Goal: Information Seeking & Learning: Learn about a topic

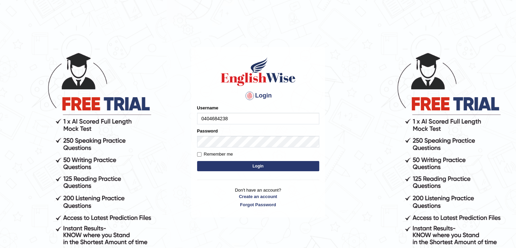
type input "0404684238"
click at [221, 161] on button "Login" at bounding box center [258, 166] width 122 height 10
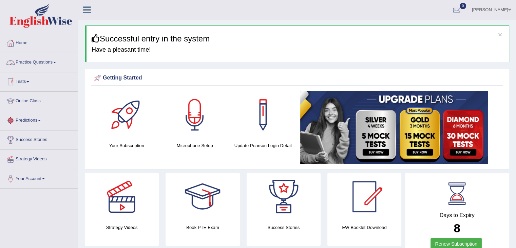
click at [47, 64] on link "Practice Questions" at bounding box center [38, 61] width 77 height 17
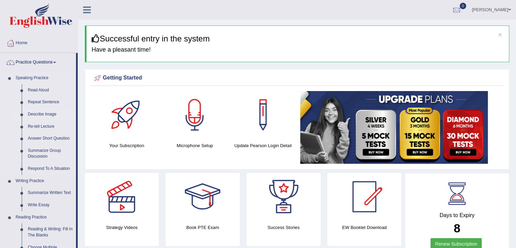
click at [38, 116] on link "Describe Image" at bounding box center [50, 114] width 51 height 12
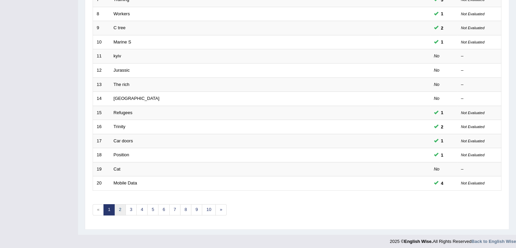
click at [121, 204] on link "2" at bounding box center [119, 209] width 11 height 11
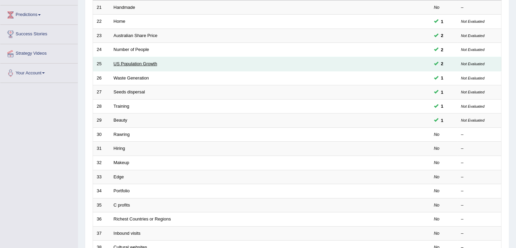
scroll to position [105, 0]
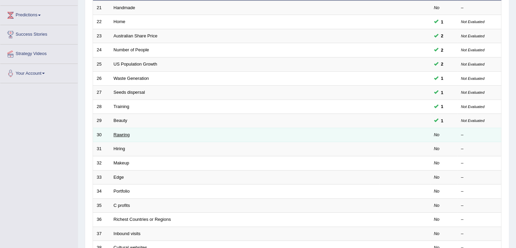
click at [119, 132] on link "Rawring" at bounding box center [122, 134] width 16 height 5
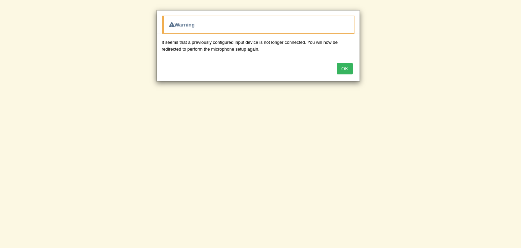
click at [346, 68] on button "OK" at bounding box center [345, 69] width 16 height 12
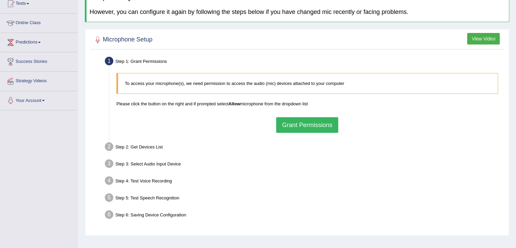
scroll to position [34, 0]
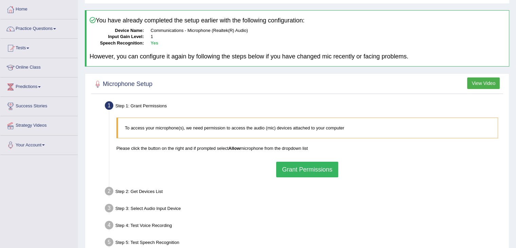
click at [475, 83] on button "View Video" at bounding box center [483, 83] width 33 height 12
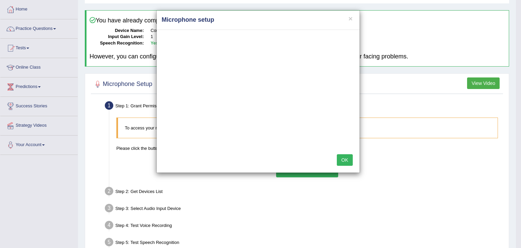
click at [348, 163] on button "OK" at bounding box center [345, 160] width 16 height 12
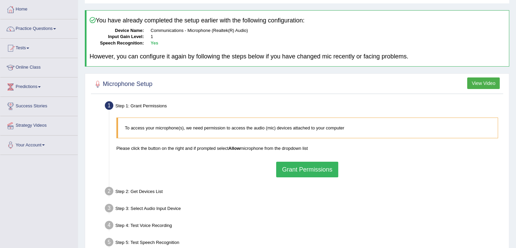
click at [326, 165] on button "Grant Permissions" at bounding box center [307, 169] width 62 height 16
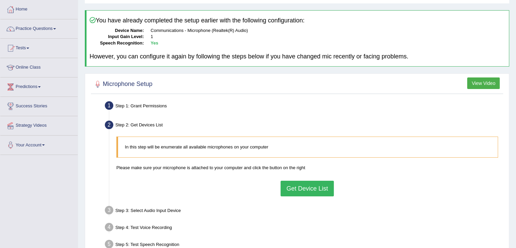
click at [300, 187] on button "Get Device List" at bounding box center [307, 188] width 53 height 16
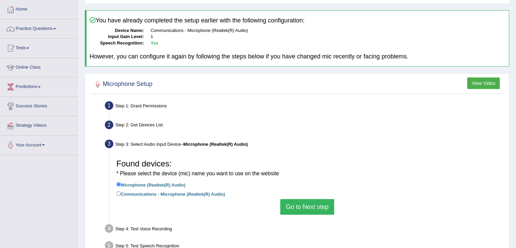
click at [294, 206] on button "Go to Next step" at bounding box center [307, 207] width 54 height 16
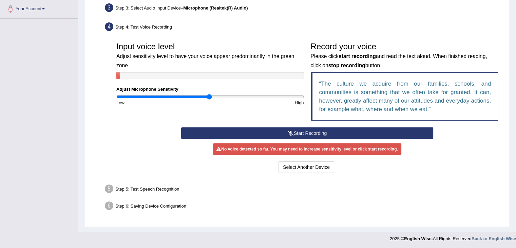
scroll to position [168, 0]
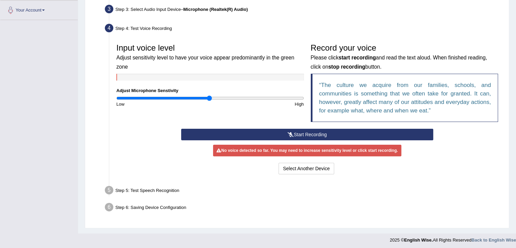
click at [285, 133] on button "Start Recording" at bounding box center [307, 135] width 252 height 12
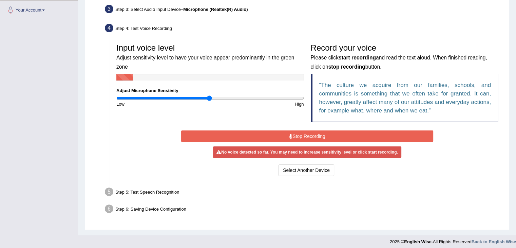
click at [285, 133] on button "Stop Recording" at bounding box center [307, 136] width 252 height 12
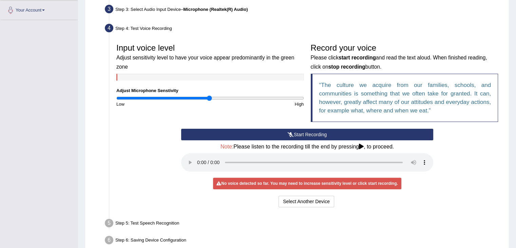
scroll to position [203, 0]
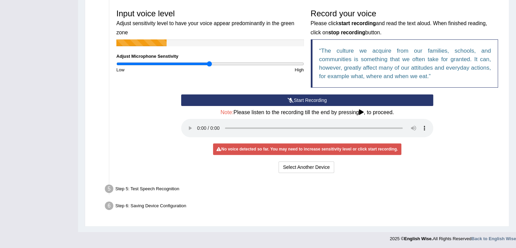
click at [248, 100] on button "Start Recording" at bounding box center [307, 100] width 252 height 12
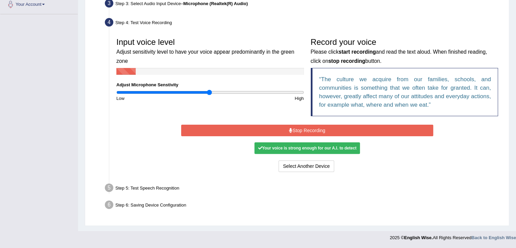
scroll to position [171, 0]
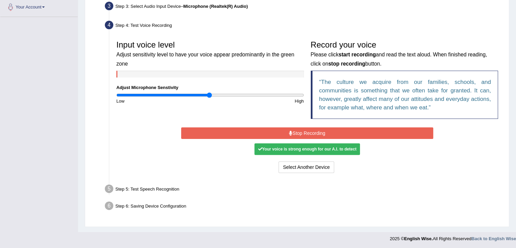
click at [285, 145] on div "Your voice is strong enough for our A.I. to detect" at bounding box center [306, 149] width 105 height 12
click at [284, 151] on div "Your voice is strong enough for our A.I. to detect" at bounding box center [306, 149] width 105 height 12
click at [278, 132] on button "Stop Recording" at bounding box center [307, 133] width 252 height 12
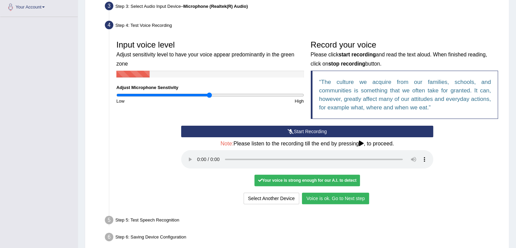
click at [318, 196] on button "Voice is ok. Go to Next step" at bounding box center [335, 198] width 67 height 12
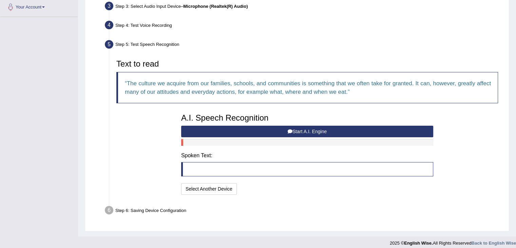
click at [297, 131] on button "Start A.I. Engine" at bounding box center [307, 132] width 252 height 12
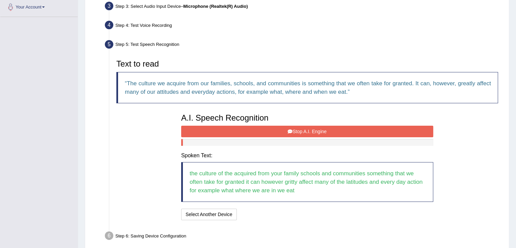
click at [297, 131] on button "Stop A.I. Engine" at bounding box center [307, 132] width 252 height 12
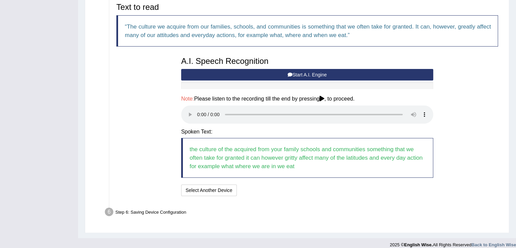
scroll to position [234, 0]
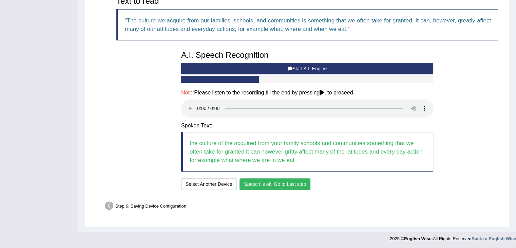
click at [250, 186] on button "Speech is ok. Go to Last step" at bounding box center [275, 184] width 71 height 12
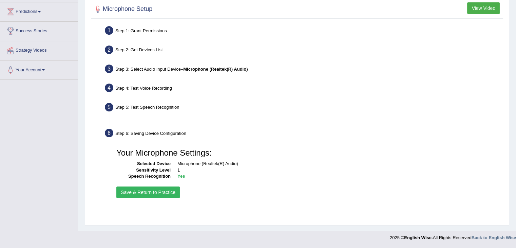
scroll to position [109, 0]
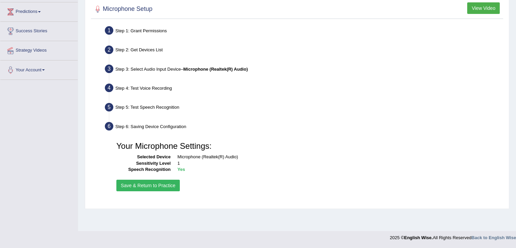
click at [155, 184] on button "Save & Return to Practice" at bounding box center [147, 185] width 63 height 12
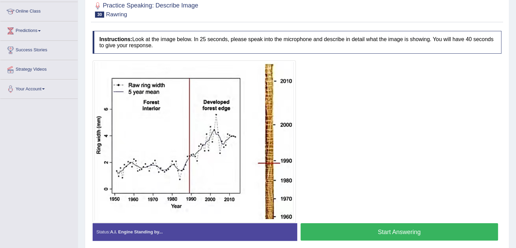
scroll to position [89, 0]
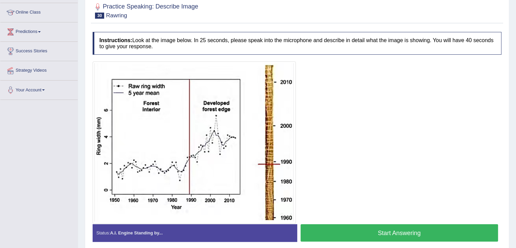
click at [322, 232] on button "Start Answering" at bounding box center [400, 232] width 198 height 17
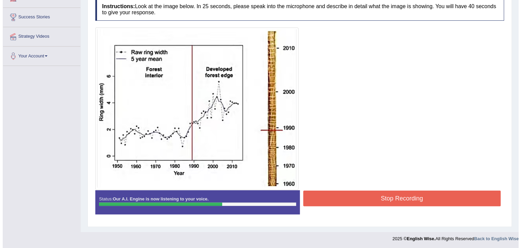
scroll to position [122, 0]
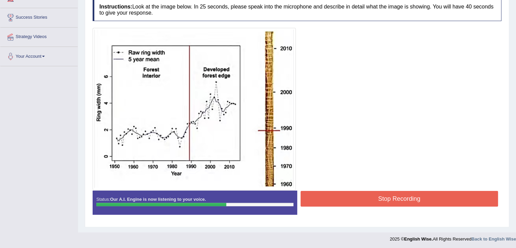
click at [317, 194] on button "Stop Recording" at bounding box center [400, 199] width 198 height 16
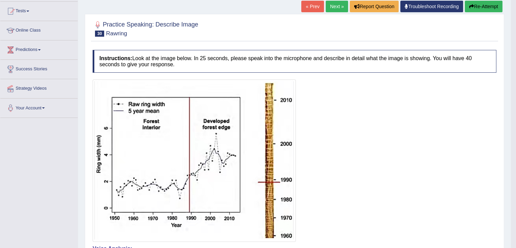
scroll to position [71, 0]
click at [329, 4] on link "Next »" at bounding box center [337, 7] width 22 height 12
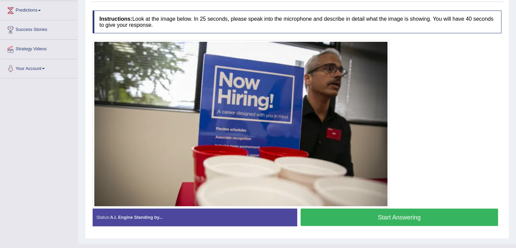
scroll to position [109, 0]
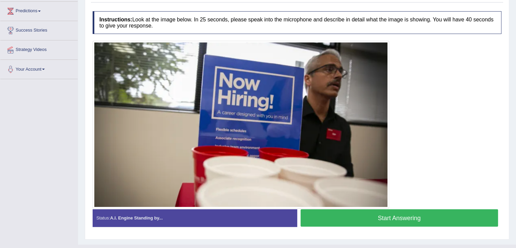
click at [417, 217] on button "Start Answering" at bounding box center [400, 217] width 198 height 17
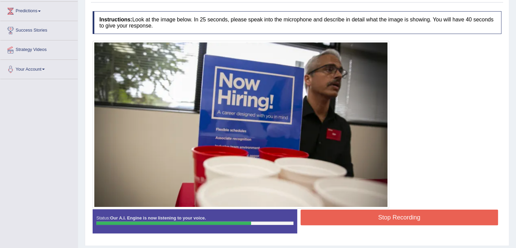
click at [417, 217] on button "Stop Recording" at bounding box center [400, 217] width 198 height 16
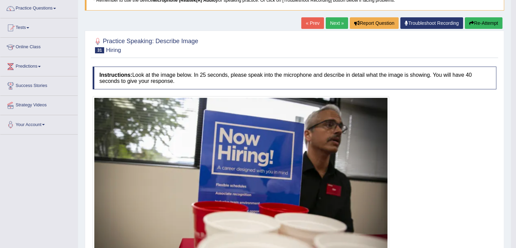
scroll to position [53, 0]
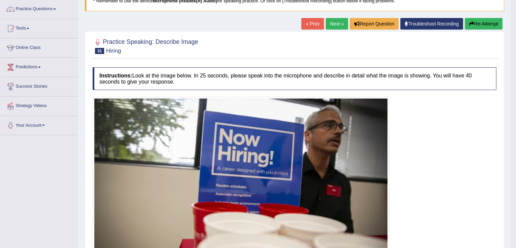
click at [334, 27] on link "Next »" at bounding box center [337, 24] width 22 height 12
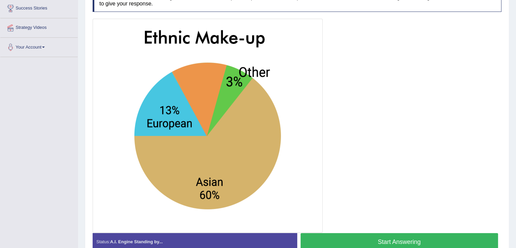
click at [354, 239] on button "Start Answering" at bounding box center [400, 241] width 198 height 17
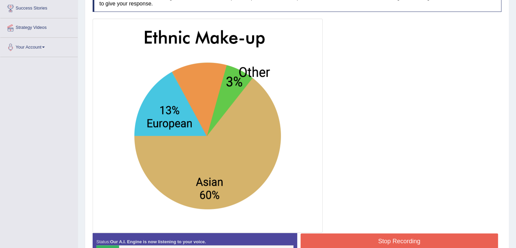
click at [354, 239] on button "Stop Recording" at bounding box center [400, 241] width 198 height 16
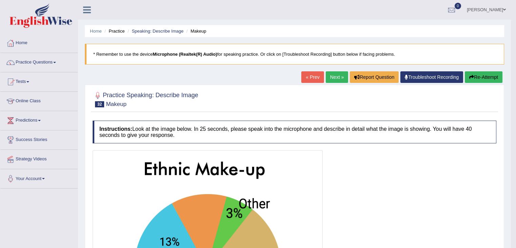
click at [470, 76] on icon "button" at bounding box center [471, 77] width 5 height 5
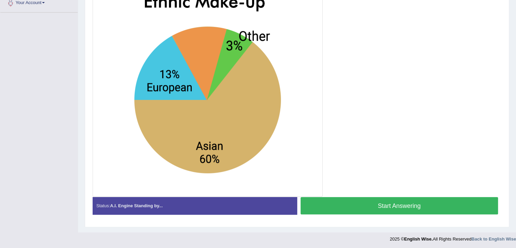
scroll to position [160, 0]
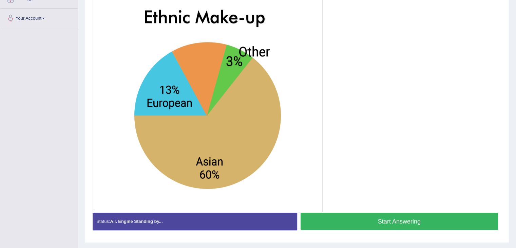
click at [376, 219] on button "Start Answering" at bounding box center [400, 220] width 198 height 17
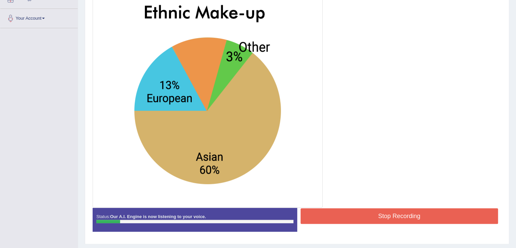
click at [376, 219] on button "Stop Recording" at bounding box center [400, 216] width 198 height 16
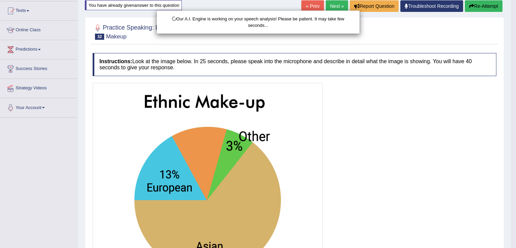
scroll to position [71, 0]
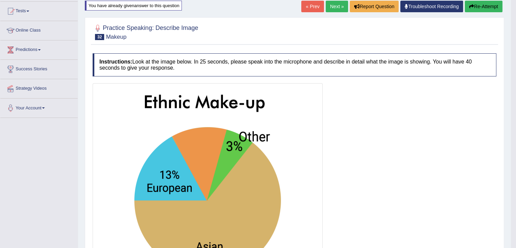
click at [474, 9] on button "Re-Attempt" at bounding box center [484, 7] width 38 height 12
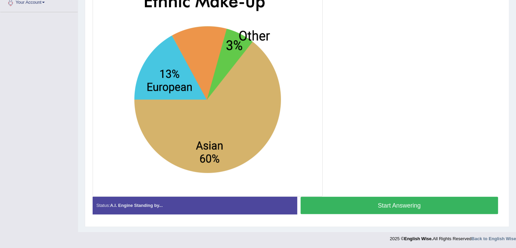
scroll to position [176, 0]
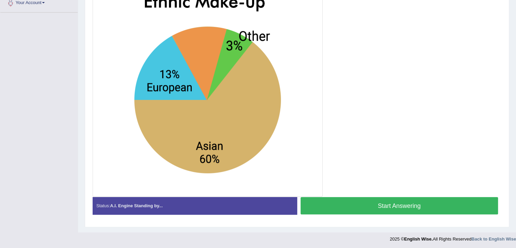
click at [413, 207] on button "Start Answering" at bounding box center [400, 205] width 198 height 17
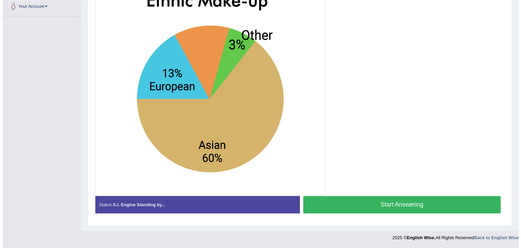
scroll to position [171, 0]
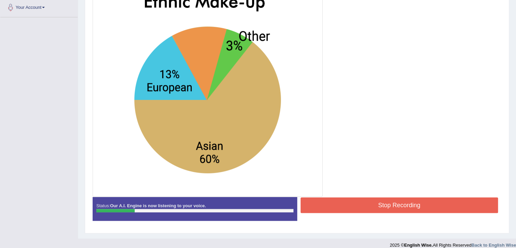
click at [413, 207] on button "Stop Recording" at bounding box center [400, 205] width 198 height 16
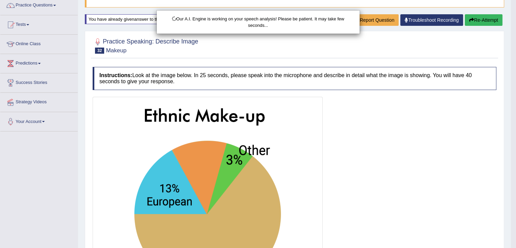
scroll to position [56, 0]
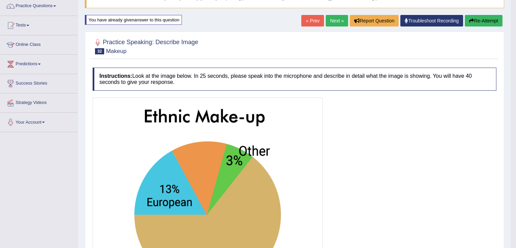
click at [477, 21] on button "Re-Attempt" at bounding box center [484, 21] width 38 height 12
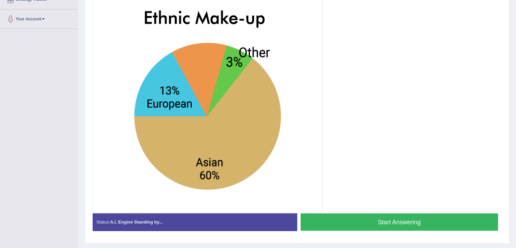
scroll to position [159, 0]
click at [364, 222] on button "Start Answering" at bounding box center [400, 221] width 198 height 17
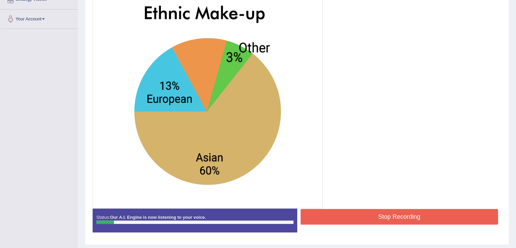
click at [364, 222] on button "Stop Recording" at bounding box center [400, 217] width 198 height 16
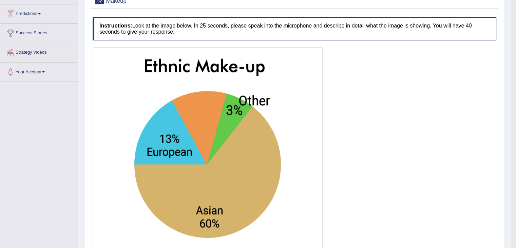
scroll to position [0, 0]
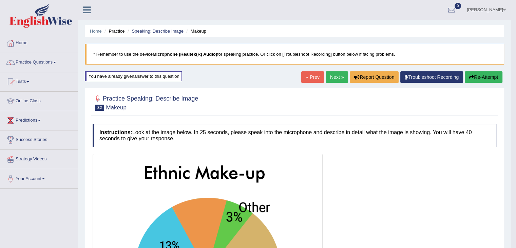
click at [476, 77] on button "Re-Attempt" at bounding box center [484, 77] width 38 height 12
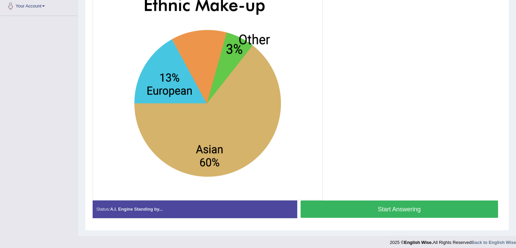
scroll to position [172, 0]
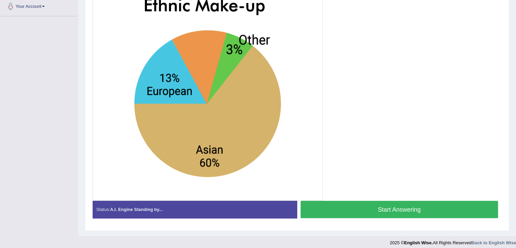
click at [400, 208] on button "Start Answering" at bounding box center [400, 209] width 198 height 17
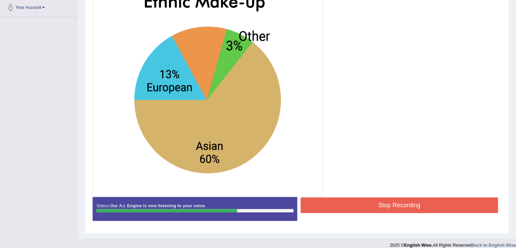
click at [400, 208] on button "Stop Recording" at bounding box center [400, 205] width 198 height 16
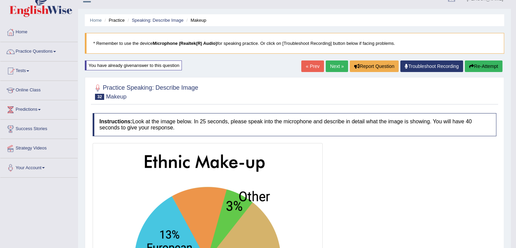
scroll to position [0, 0]
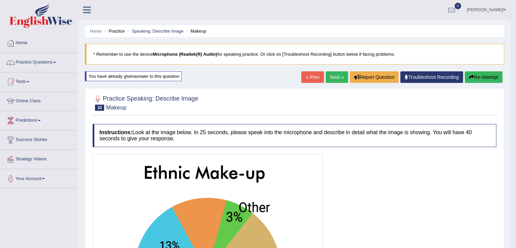
click at [473, 79] on button "Re-Attempt" at bounding box center [484, 77] width 38 height 12
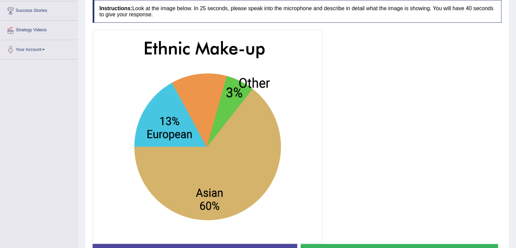
scroll to position [128, 0]
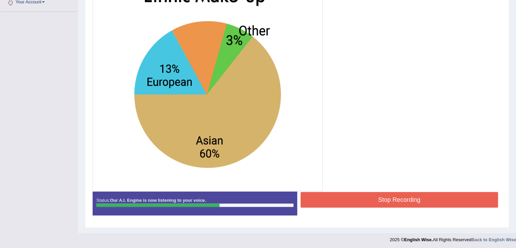
scroll to position [177, 0]
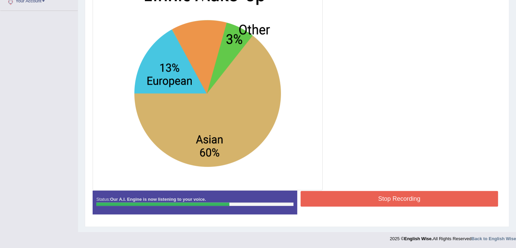
click at [337, 197] on button "Stop Recording" at bounding box center [400, 199] width 198 height 16
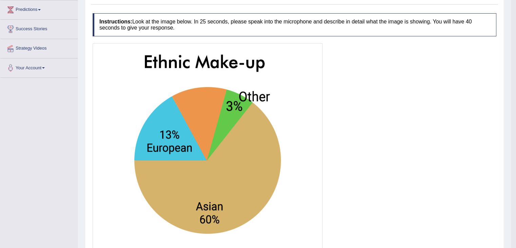
scroll to position [0, 0]
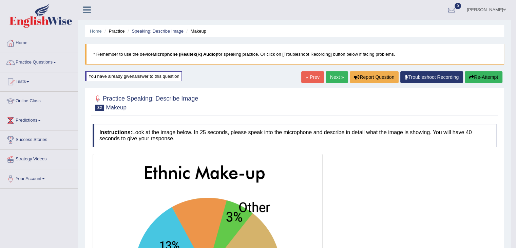
click at [337, 76] on link "Next »" at bounding box center [337, 77] width 22 height 12
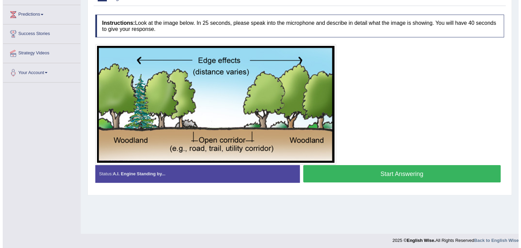
scroll to position [109, 0]
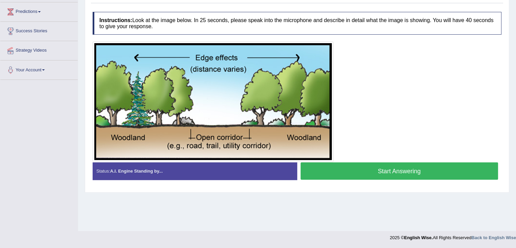
click at [332, 175] on button "Start Answering" at bounding box center [400, 170] width 198 height 17
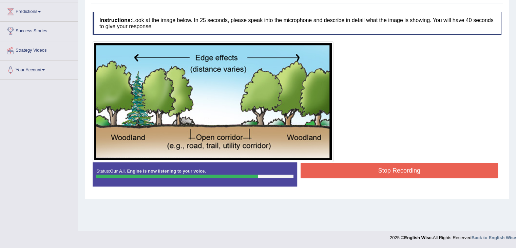
click at [332, 175] on button "Stop Recording" at bounding box center [400, 171] width 198 height 16
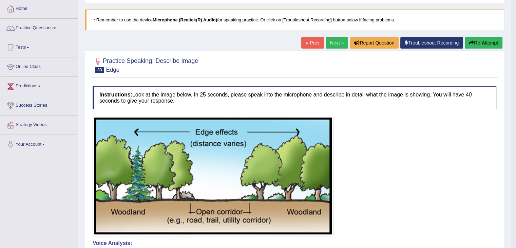
scroll to position [34, 0]
click at [334, 44] on link "Next »" at bounding box center [337, 43] width 22 height 12
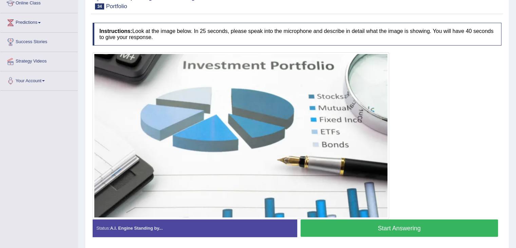
scroll to position [98, 0]
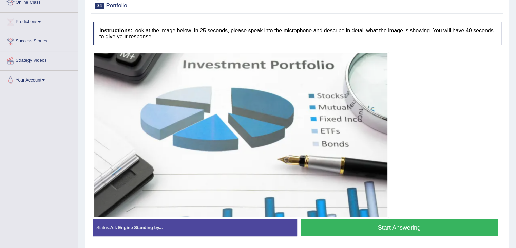
click at [377, 223] on button "Start Answering" at bounding box center [400, 226] width 198 height 17
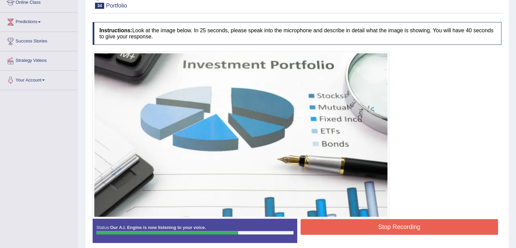
click at [377, 223] on button "Stop Recording" at bounding box center [400, 227] width 198 height 16
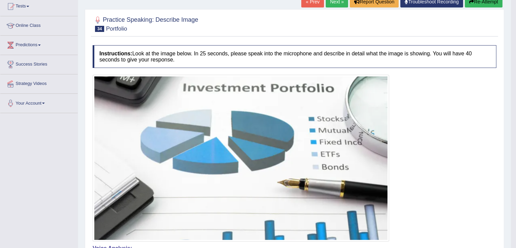
scroll to position [72, 0]
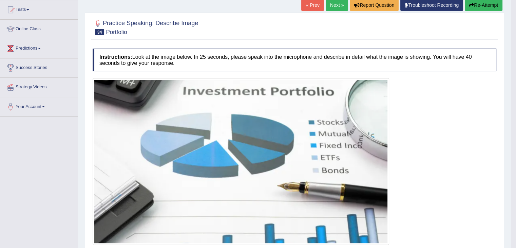
click at [332, 3] on link "Next »" at bounding box center [337, 5] width 22 height 12
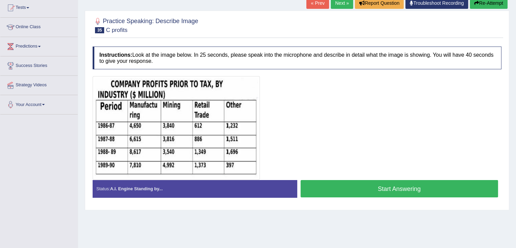
scroll to position [73, 0]
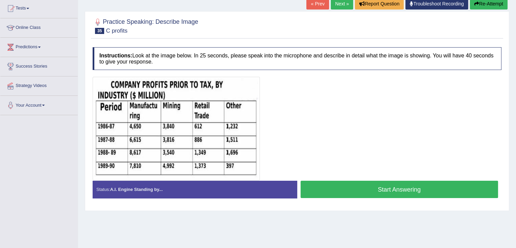
click at [386, 184] on button "Start Answering" at bounding box center [400, 188] width 198 height 17
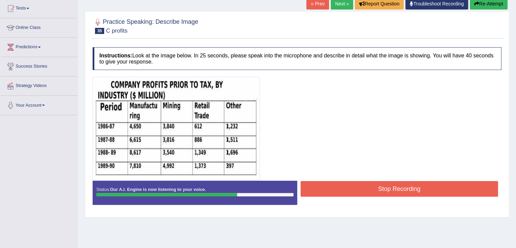
click at [381, 189] on button "Stop Recording" at bounding box center [400, 189] width 198 height 16
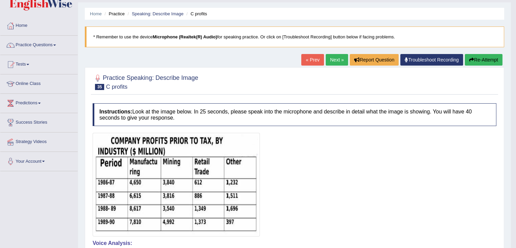
scroll to position [0, 0]
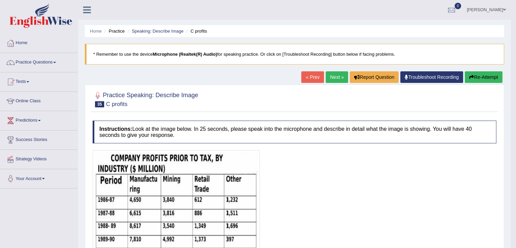
click at [468, 73] on button "Re-Attempt" at bounding box center [484, 77] width 38 height 12
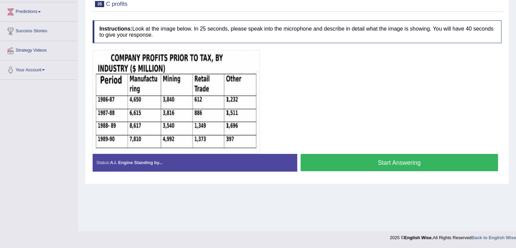
click at [345, 165] on button "Start Answering" at bounding box center [400, 162] width 198 height 17
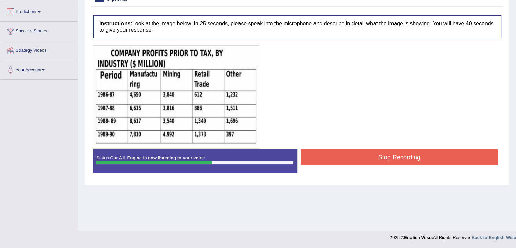
click at [345, 165] on div "Stop Recording" at bounding box center [399, 157] width 205 height 17
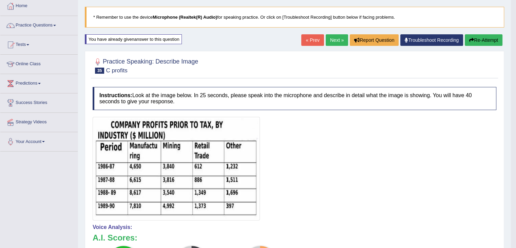
scroll to position [37, 0]
click at [477, 37] on button "Re-Attempt" at bounding box center [484, 41] width 38 height 12
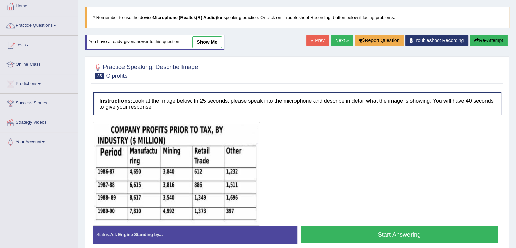
scroll to position [37, 0]
click at [335, 230] on button "Start Answering" at bounding box center [400, 234] width 198 height 17
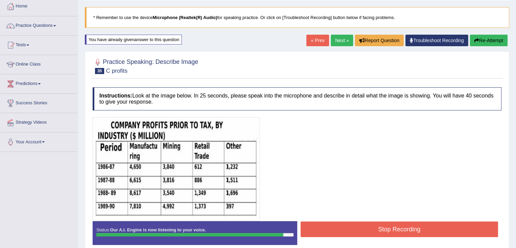
click at [335, 230] on button "Stop Recording" at bounding box center [400, 229] width 198 height 16
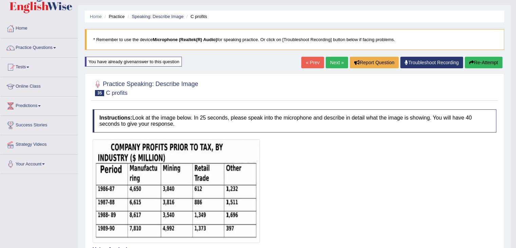
scroll to position [14, 0]
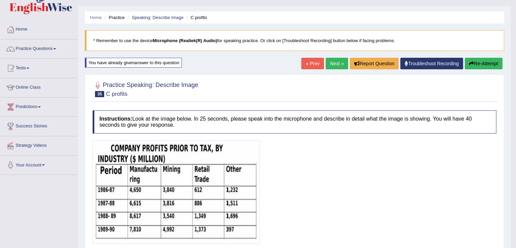
click at [334, 65] on link "Next »" at bounding box center [337, 64] width 22 height 12
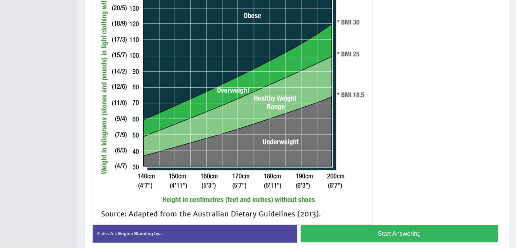
scroll to position [213, 0]
drag, startPoint x: 404, startPoint y: 152, endPoint x: 415, endPoint y: 160, distance: 13.4
click at [415, 160] on div at bounding box center [297, 80] width 409 height 287
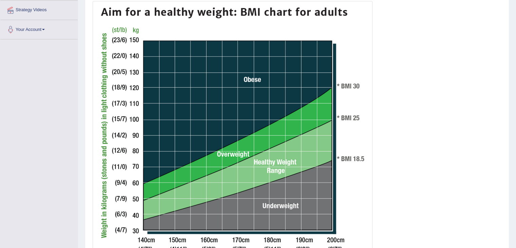
scroll to position [0, 0]
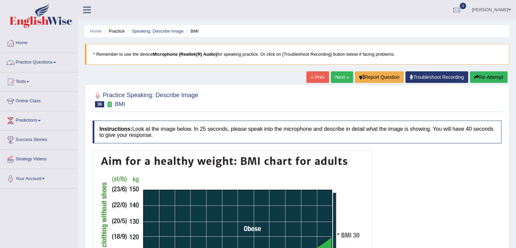
click at [51, 60] on link "Practice Questions" at bounding box center [38, 61] width 77 height 17
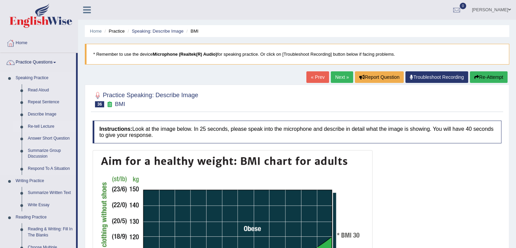
click at [42, 126] on link "Re-tell Lecture" at bounding box center [50, 126] width 51 height 12
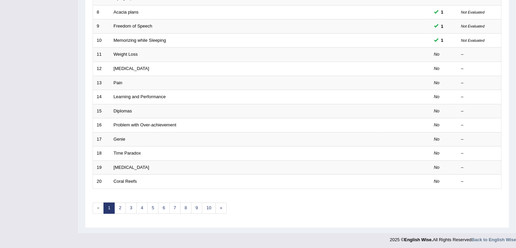
scroll to position [143, 0]
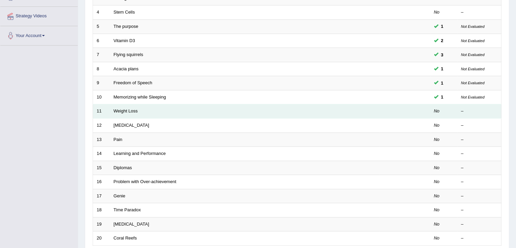
click at [123, 105] on td "Weight Loss" at bounding box center [244, 111] width 269 height 14
click at [125, 111] on link "Weight Loss" at bounding box center [126, 110] width 24 height 5
